Goal: Obtain resource: Download file/media

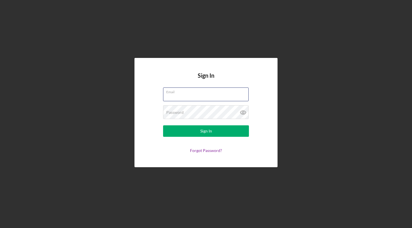
type input "[EMAIL_ADDRESS][DOMAIN_NAME]"
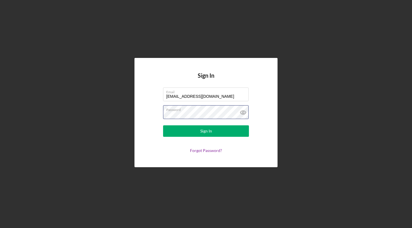
click at [206, 131] on button "Sign In" at bounding box center [206, 130] width 86 height 11
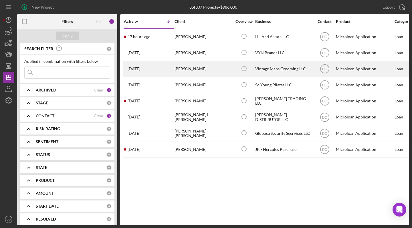
click at [272, 66] on div "Vintage Mens Grooming LLC" at bounding box center [283, 68] width 57 height 15
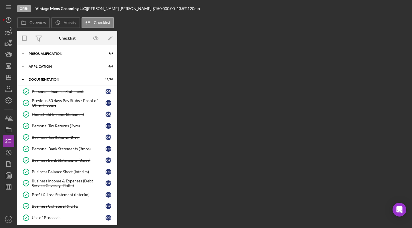
scroll to position [147, 0]
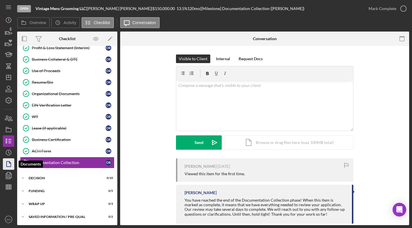
click at [7, 164] on polygon "button" at bounding box center [9, 163] width 4 height 5
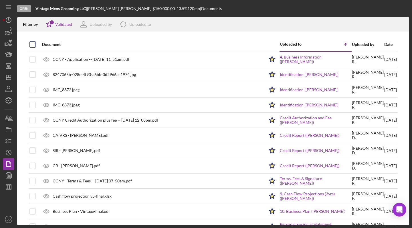
click at [32, 45] on input "checkbox" at bounding box center [33, 45] width 6 height 6
checkbox input "true"
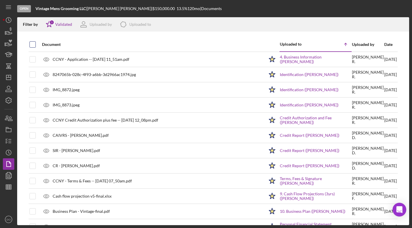
checkbox input "true"
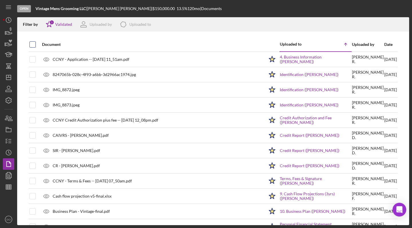
checkbox input "true"
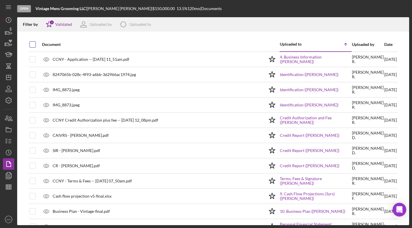
checkbox input "true"
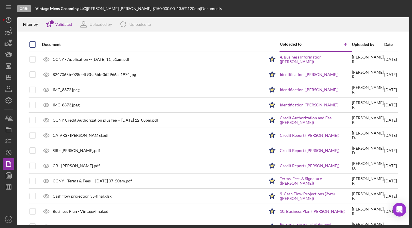
checkbox input "true"
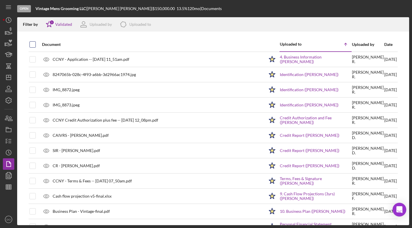
checkbox input "true"
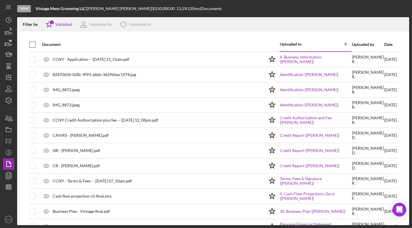
checkbox input "true"
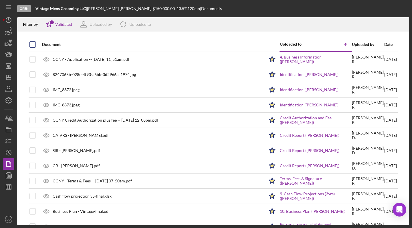
checkbox input "true"
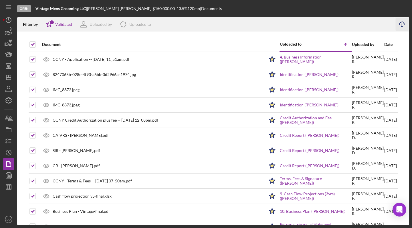
click at [399, 21] on icon "Icon/Download" at bounding box center [402, 24] width 13 height 13
click at [403, 24] on icon "Icon/Download" at bounding box center [402, 24] width 13 height 13
click at [401, 23] on icon "Icon/Download" at bounding box center [402, 24] width 13 height 13
click at [6, 78] on polygon "button" at bounding box center [8, 77] width 5 height 5
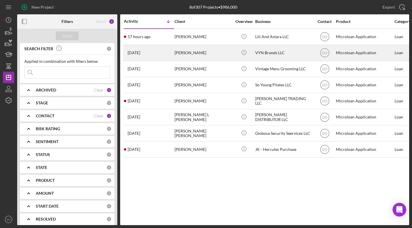
click at [267, 53] on div "VYN Brands LLC" at bounding box center [283, 52] width 57 height 15
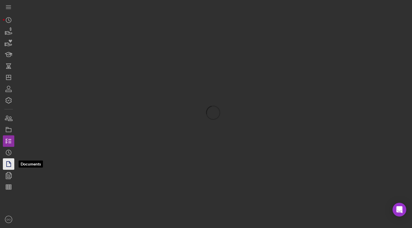
click at [8, 165] on icon "button" at bounding box center [8, 164] width 14 height 14
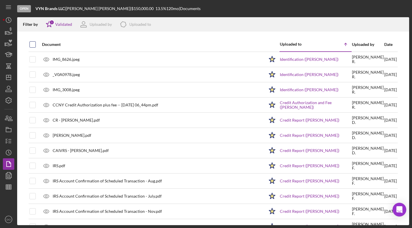
click at [31, 45] on input "checkbox" at bounding box center [33, 45] width 6 height 6
checkbox input "true"
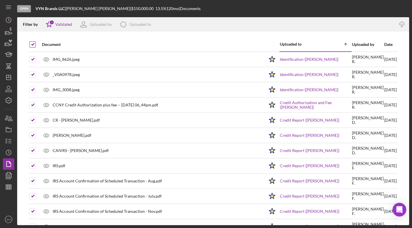
checkbox input "true"
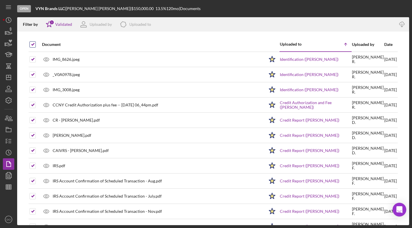
checkbox input "true"
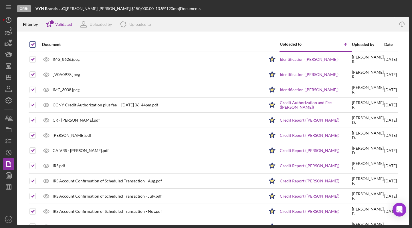
checkbox input "true"
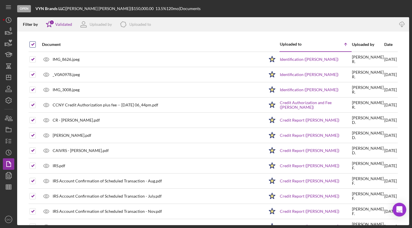
checkbox input "true"
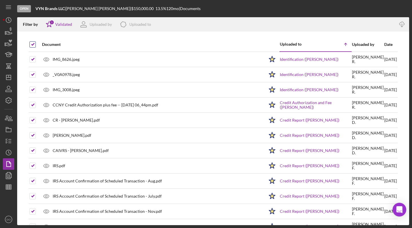
checkbox input "true"
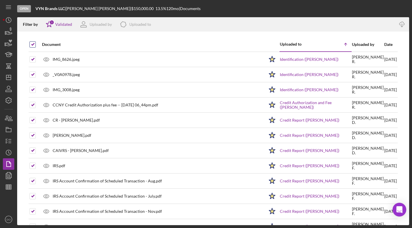
checkbox input "true"
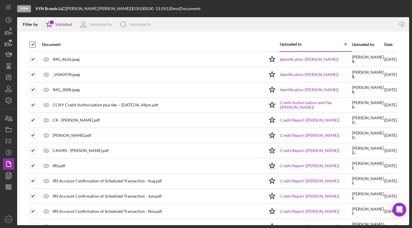
checkbox input "true"
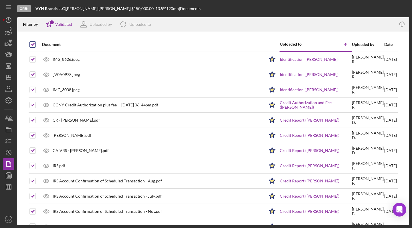
checkbox input "true"
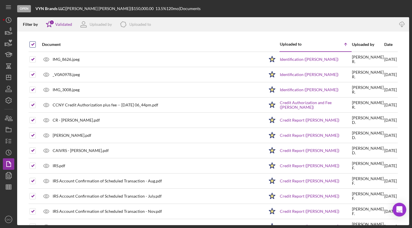
checkbox input "true"
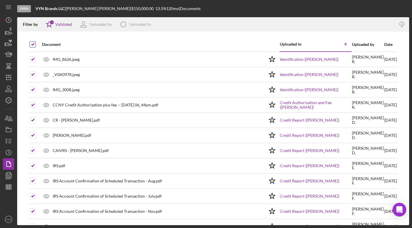
checkbox input "true"
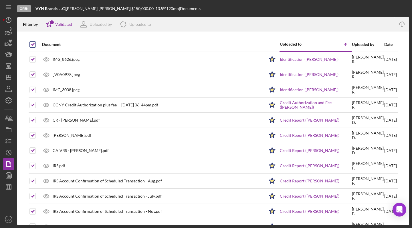
checkbox input "true"
click at [401, 24] on icon "Icon/Download" at bounding box center [402, 24] width 13 height 13
click at [9, 77] on line "button" at bounding box center [8, 77] width 5 height 0
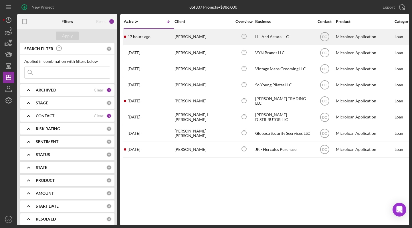
click at [282, 34] on div "Lili And Astara LLC" at bounding box center [283, 36] width 57 height 15
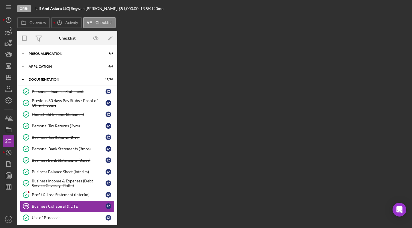
scroll to position [71, 0]
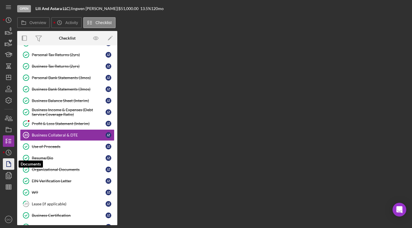
click at [10, 166] on icon "button" at bounding box center [8, 164] width 14 height 14
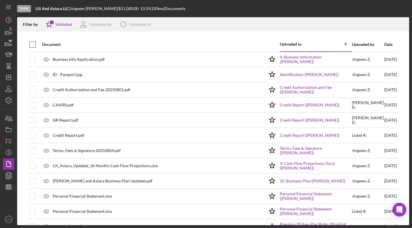
click at [35, 44] on input "checkbox" at bounding box center [33, 45] width 6 height 6
checkbox input "true"
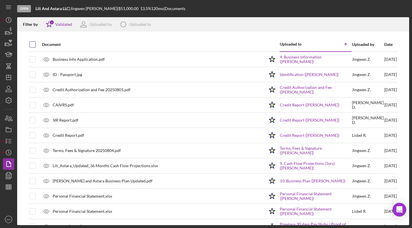
checkbox input "true"
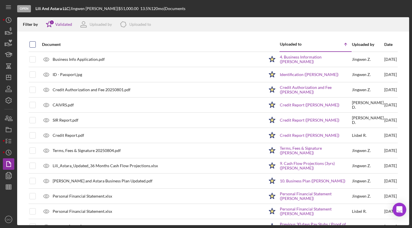
checkbox input "true"
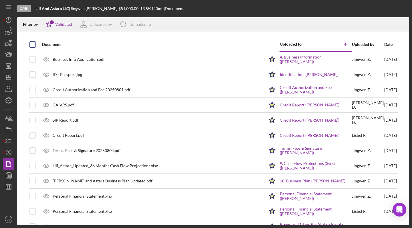
checkbox input "true"
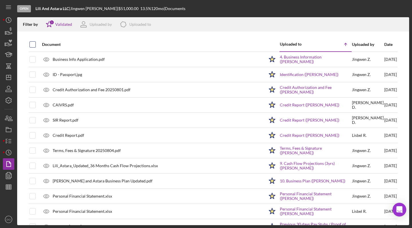
checkbox input "true"
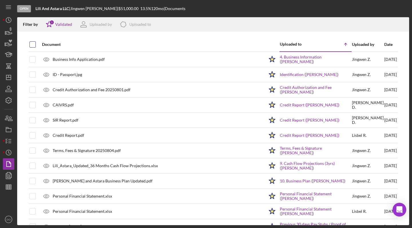
checkbox input "true"
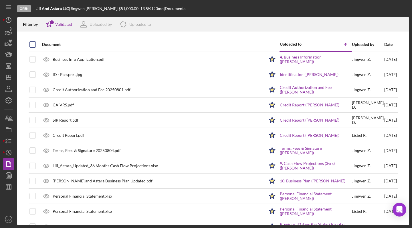
checkbox input "true"
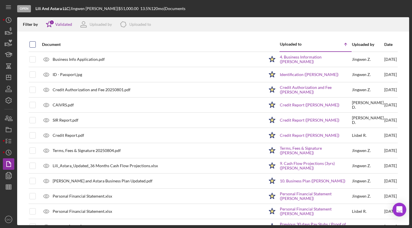
checkbox input "true"
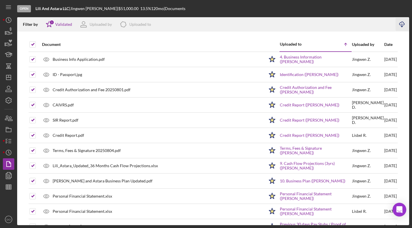
click at [401, 24] on icon "Icon/Download" at bounding box center [402, 24] width 13 height 13
